Goal: Transaction & Acquisition: Purchase product/service

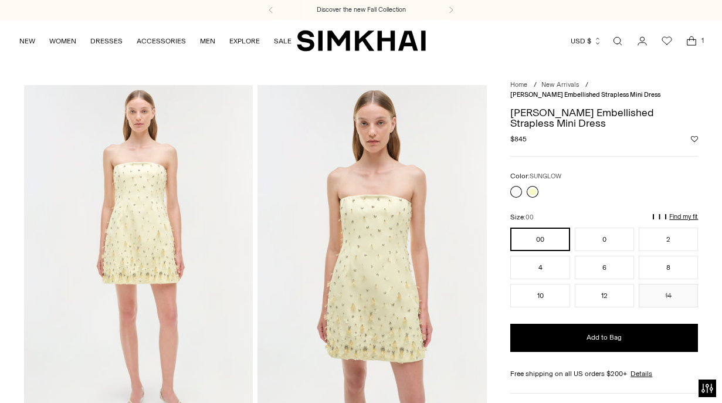
click at [531, 194] on link at bounding box center [532, 192] width 12 height 12
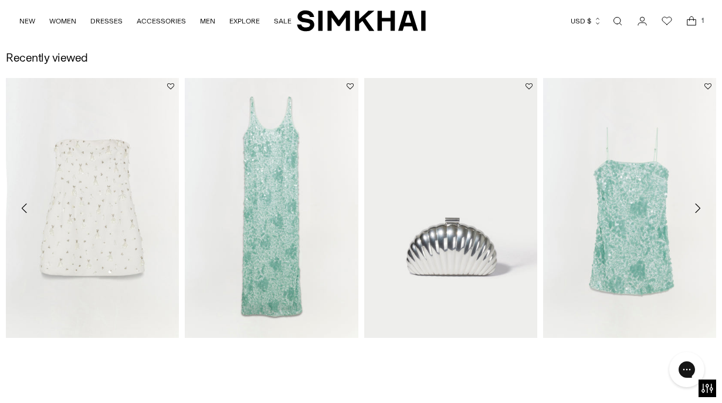
scroll to position [1118, 0]
click at [0, 0] on img "Lollie Embellished Mini Dress" at bounding box center [0, 0] width 0 height 0
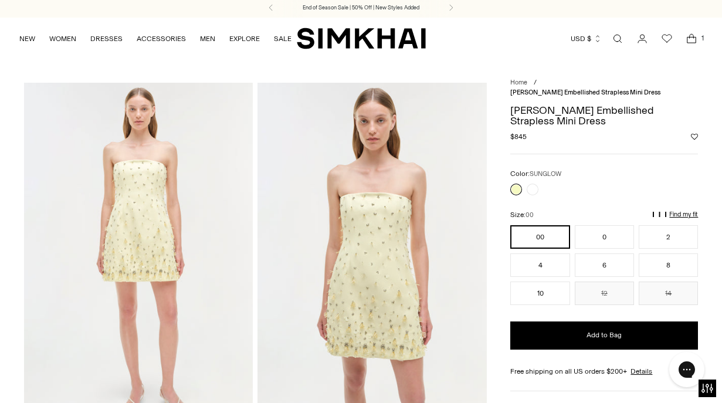
scroll to position [0, 0]
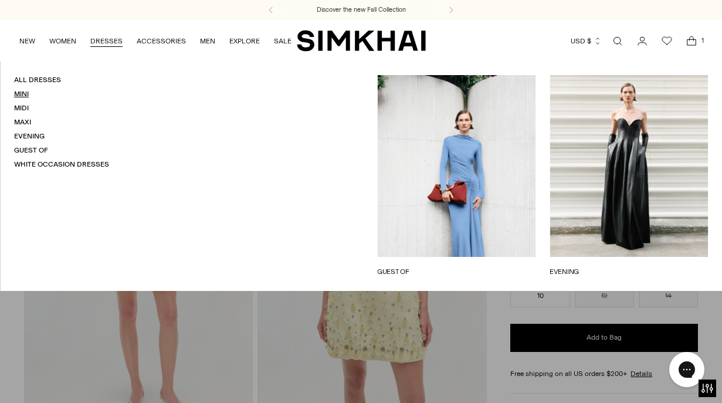
click at [25, 95] on link "Mini" at bounding box center [21, 94] width 15 height 8
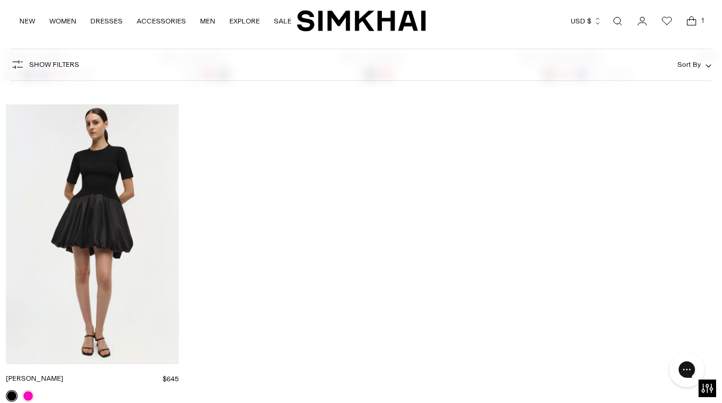
scroll to position [4057, 0]
